Goal: Information Seeking & Learning: Learn about a topic

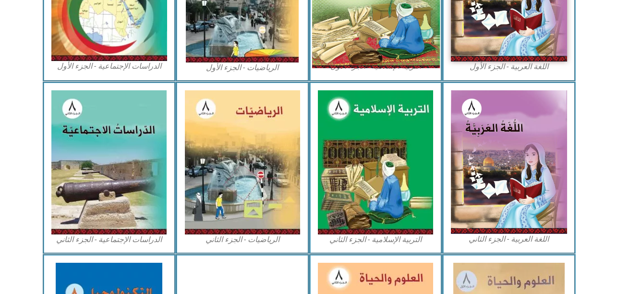
scroll to position [403, 0]
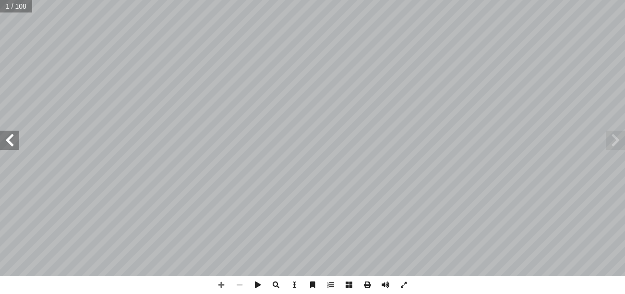
click at [15, 146] on span at bounding box center [9, 140] width 19 height 19
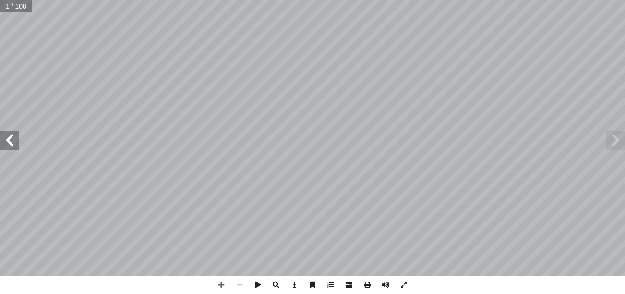
click at [15, 146] on span at bounding box center [9, 140] width 19 height 19
click at [617, 131] on span at bounding box center [615, 140] width 19 height 19
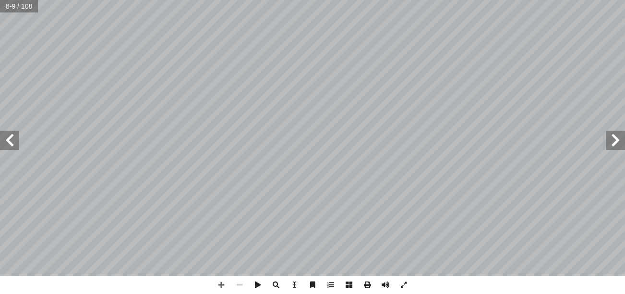
click at [17, 148] on span at bounding box center [9, 140] width 19 height 19
click at [10, 135] on span at bounding box center [9, 140] width 19 height 19
click at [19, 138] on span at bounding box center [9, 140] width 19 height 19
click at [221, 290] on span at bounding box center [221, 285] width 18 height 18
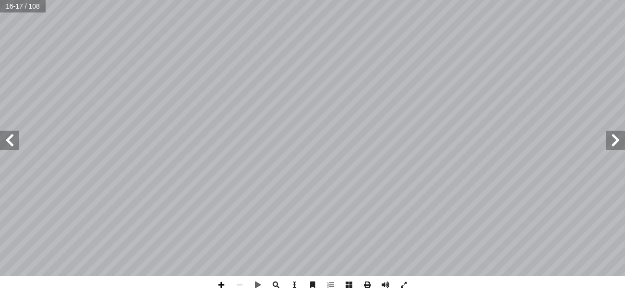
click at [222, 285] on span at bounding box center [221, 285] width 18 height 18
click at [337, 0] on html "الصفحة الرئيسية الصف الأول الصف الثاني الصف الثالث الصف الرابع الصف الخامس الصف…" at bounding box center [312, 43] width 625 height 87
